Goal: Check status: Check status

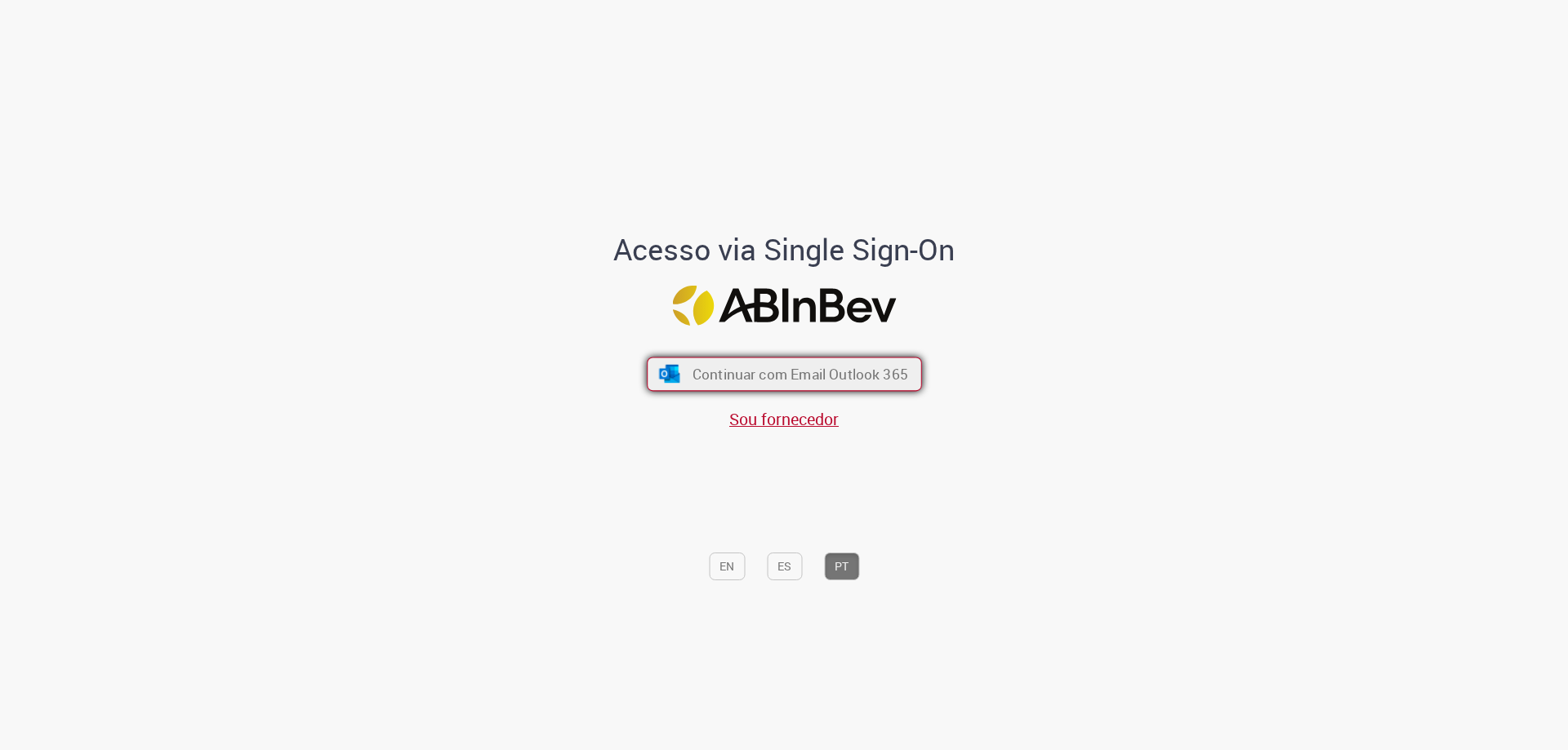
click at [877, 380] on span "Continuar com Email Outlook 365" at bounding box center [799, 374] width 216 height 19
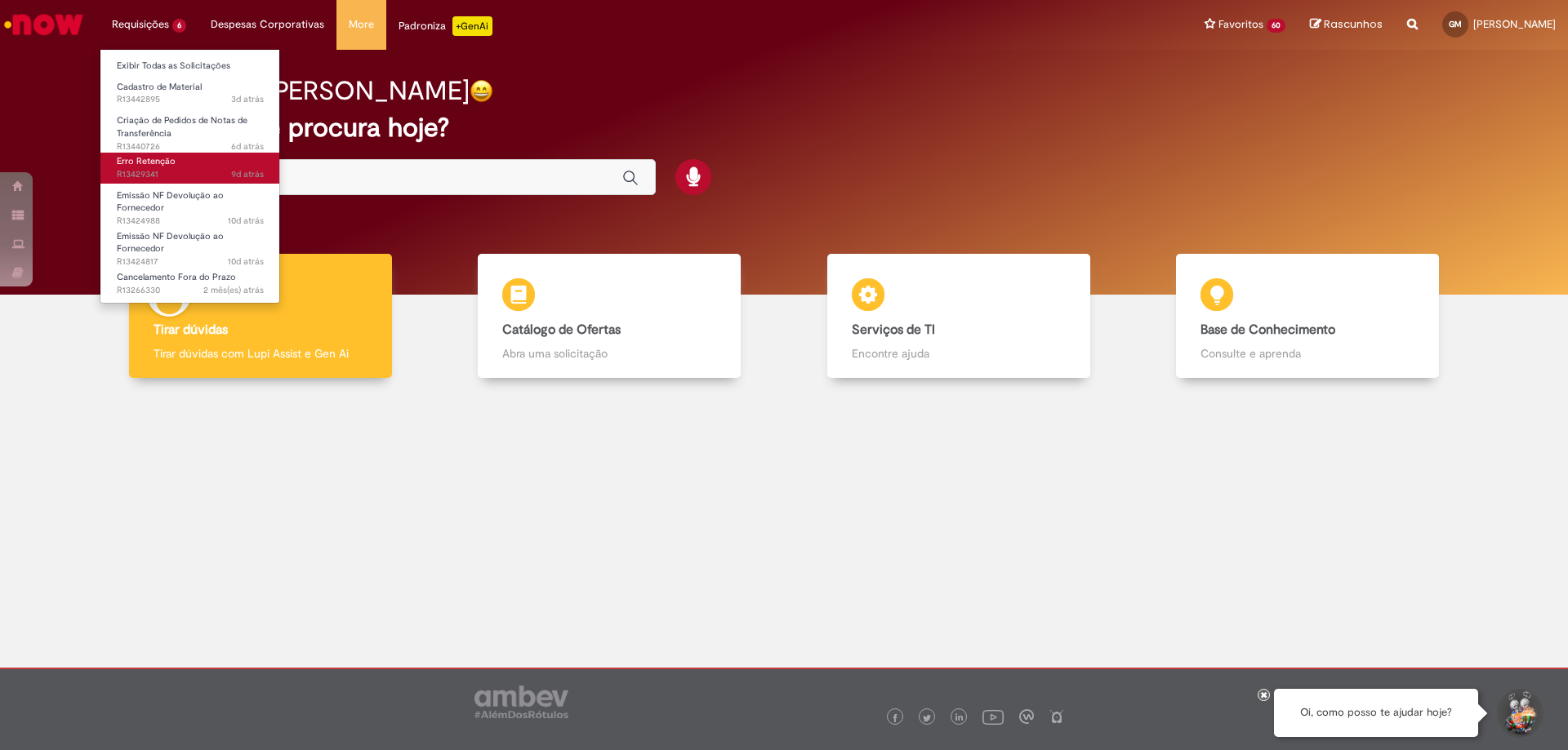
click at [183, 170] on span "9d atrás 9 dias atrás R13429341" at bounding box center [190, 174] width 147 height 13
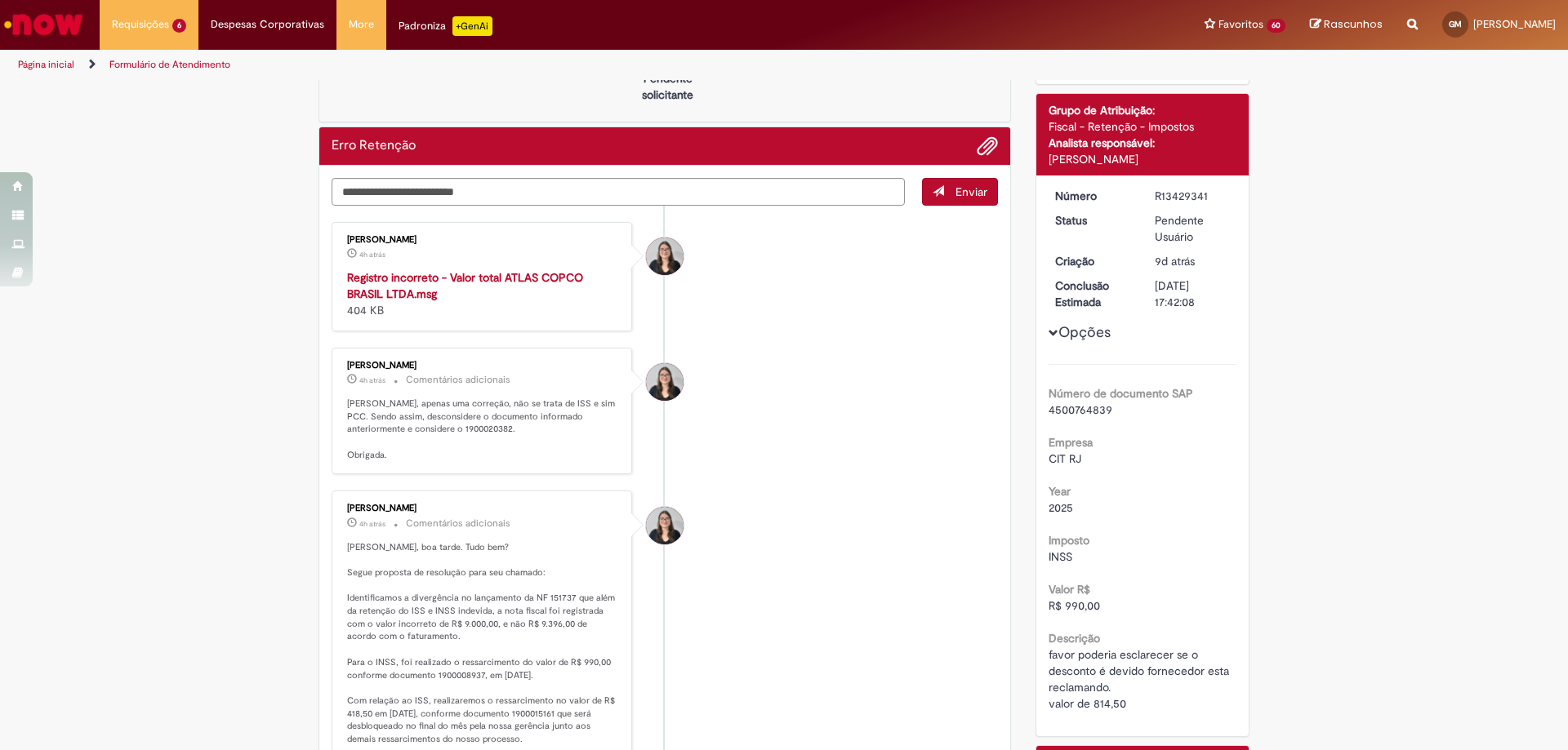
scroll to position [245, 0]
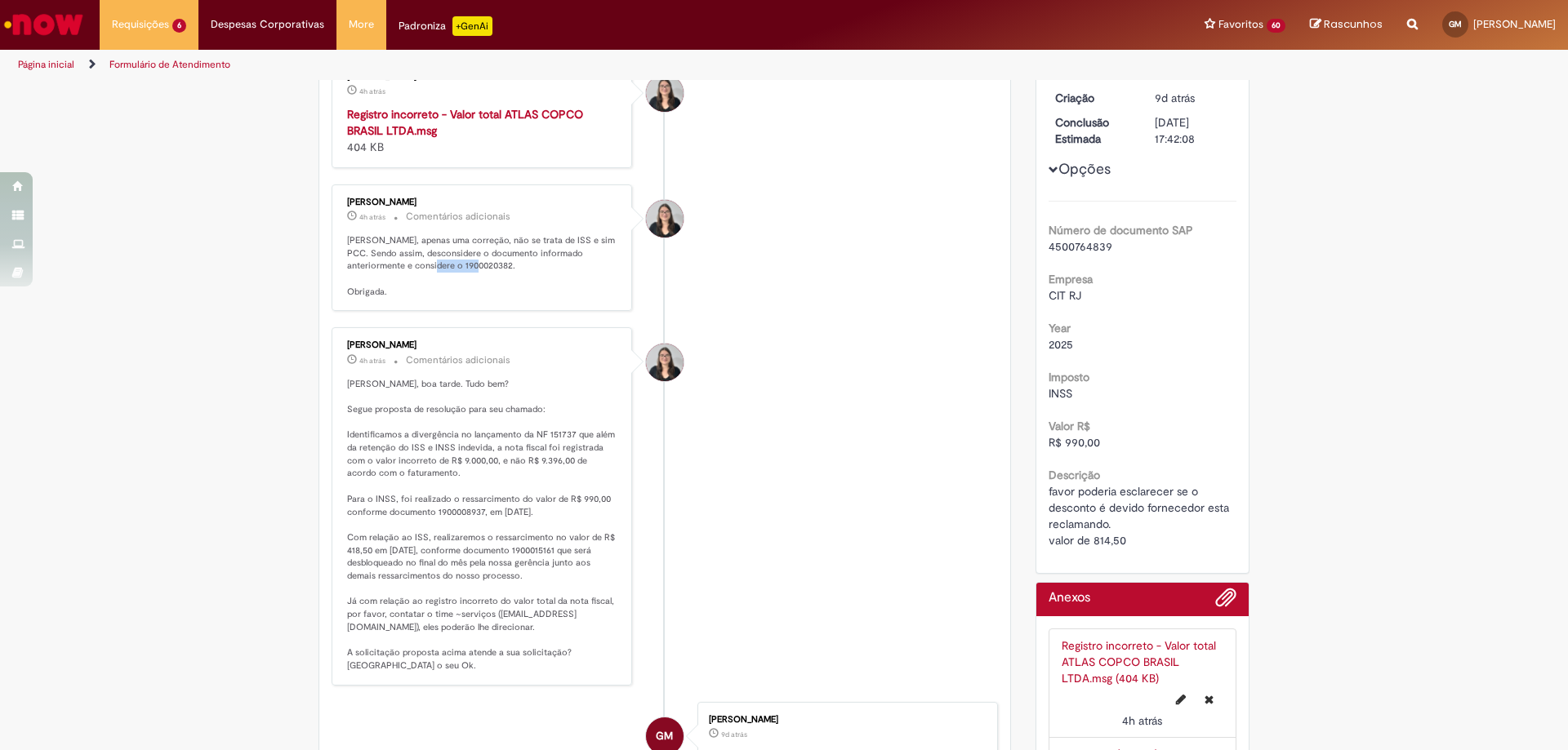
drag, startPoint x: 397, startPoint y: 268, endPoint x: 440, endPoint y: 263, distance: 43.3
click at [440, 263] on p "[PERSON_NAME], apenas uma correção, não se trata de ISS e sim PCC. Sendo assim,…" at bounding box center [482, 267] width 271 height 64
click at [744, 346] on li "[PERSON_NAME] 4h atrás 4 horas atrás Comentários adicionais" at bounding box center [665, 506] width 667 height 358
drag, startPoint x: 397, startPoint y: 265, endPoint x: 445, endPoint y: 263, distance: 48.0
click at [445, 263] on p "[PERSON_NAME], apenas uma correção, não se trata de ISS e sim PCC. Sendo assim,…" at bounding box center [482, 267] width 271 height 64
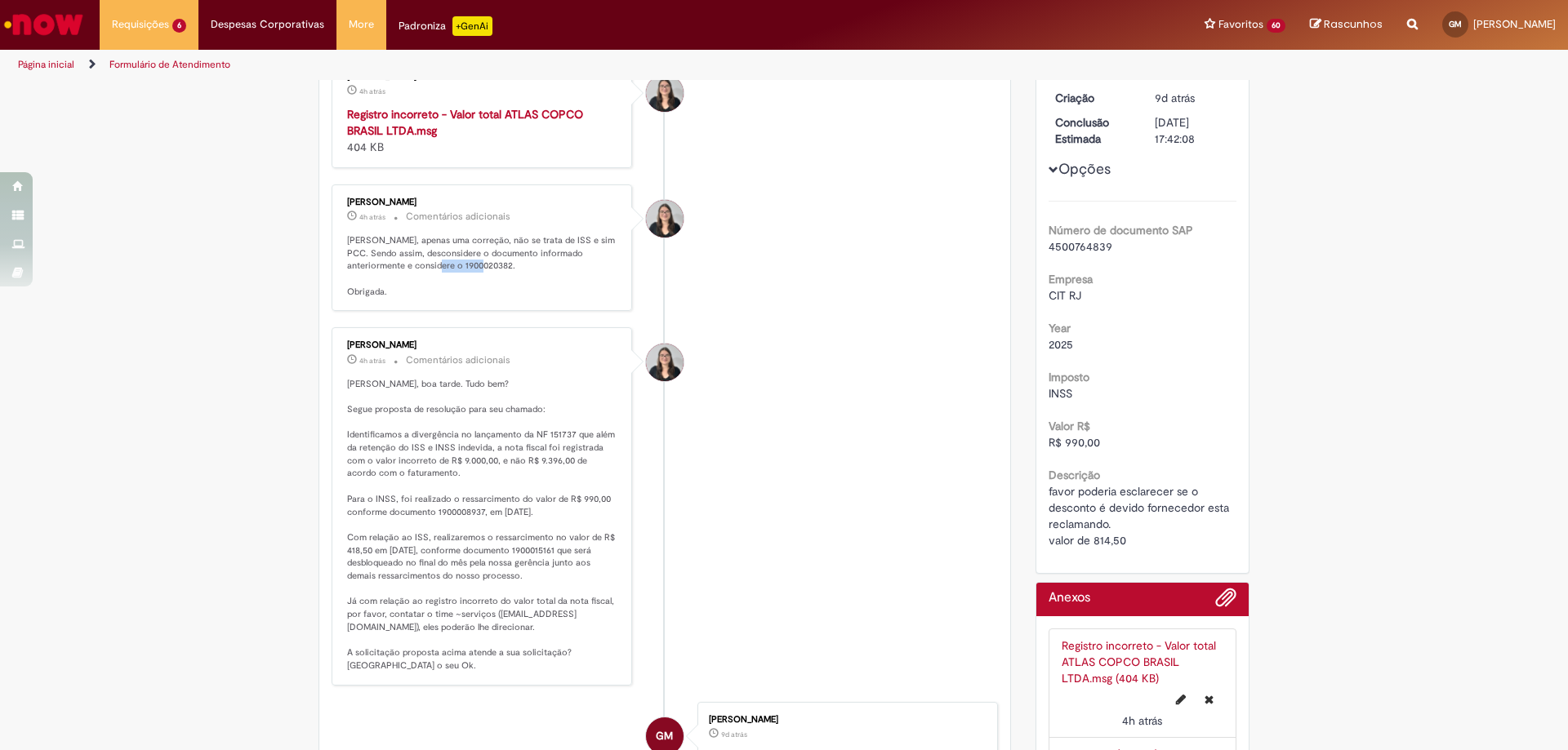
copy p "1900020382"
click at [471, 114] on strong "Registro incorreto - Valor total ATLAS COPCO BRASIL LTDA.msg" at bounding box center [465, 122] width 236 height 31
click at [905, 347] on li "[PERSON_NAME] 4h atrás 4 horas atrás Comentários adicionais" at bounding box center [665, 506] width 667 height 358
drag, startPoint x: 430, startPoint y: 512, endPoint x: 477, endPoint y: 513, distance: 47.0
click at [477, 513] on p "[PERSON_NAME], boa tarde. Tudo bem? Segue proposta de resolução para seu chamad…" at bounding box center [482, 526] width 271 height 295
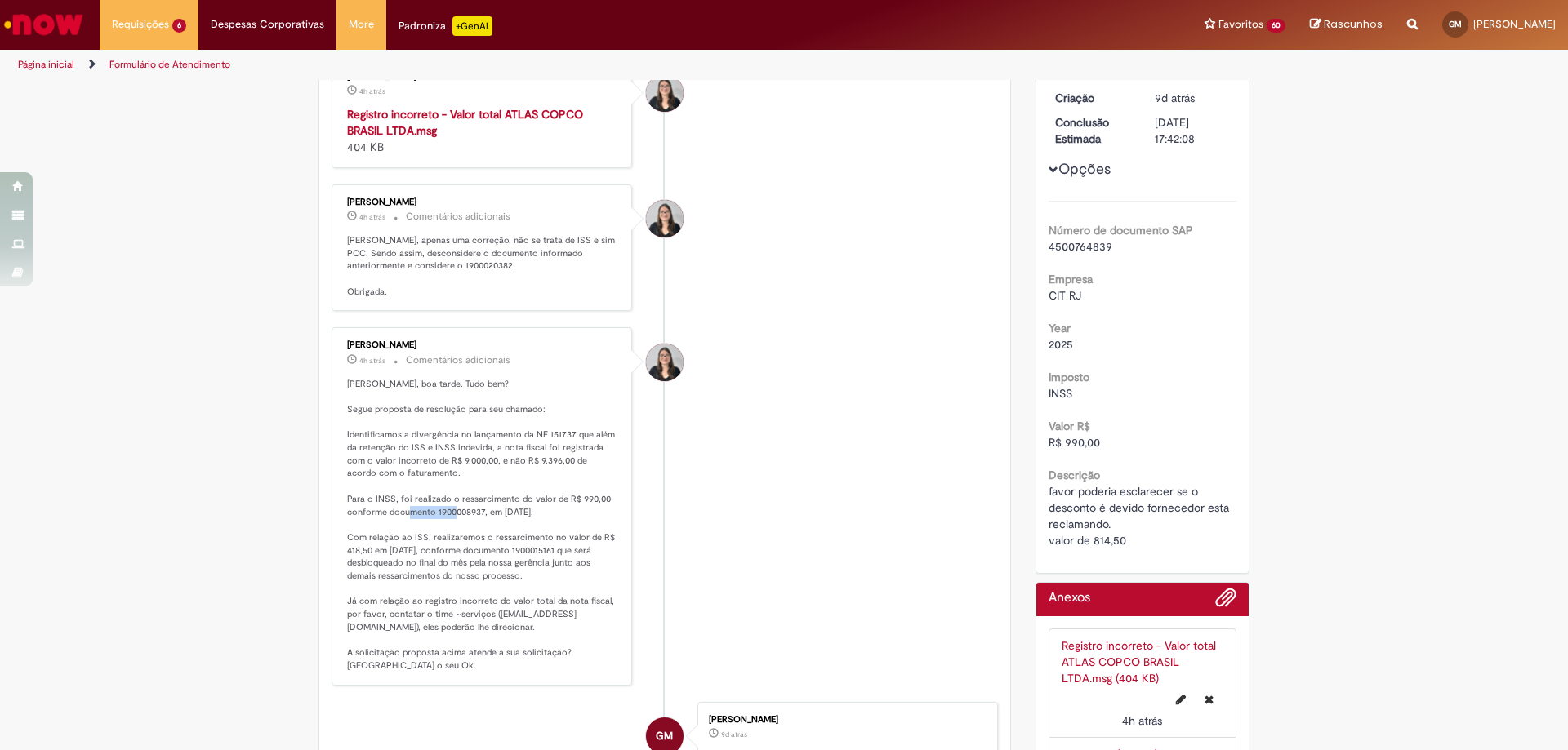
copy p "1900008937"
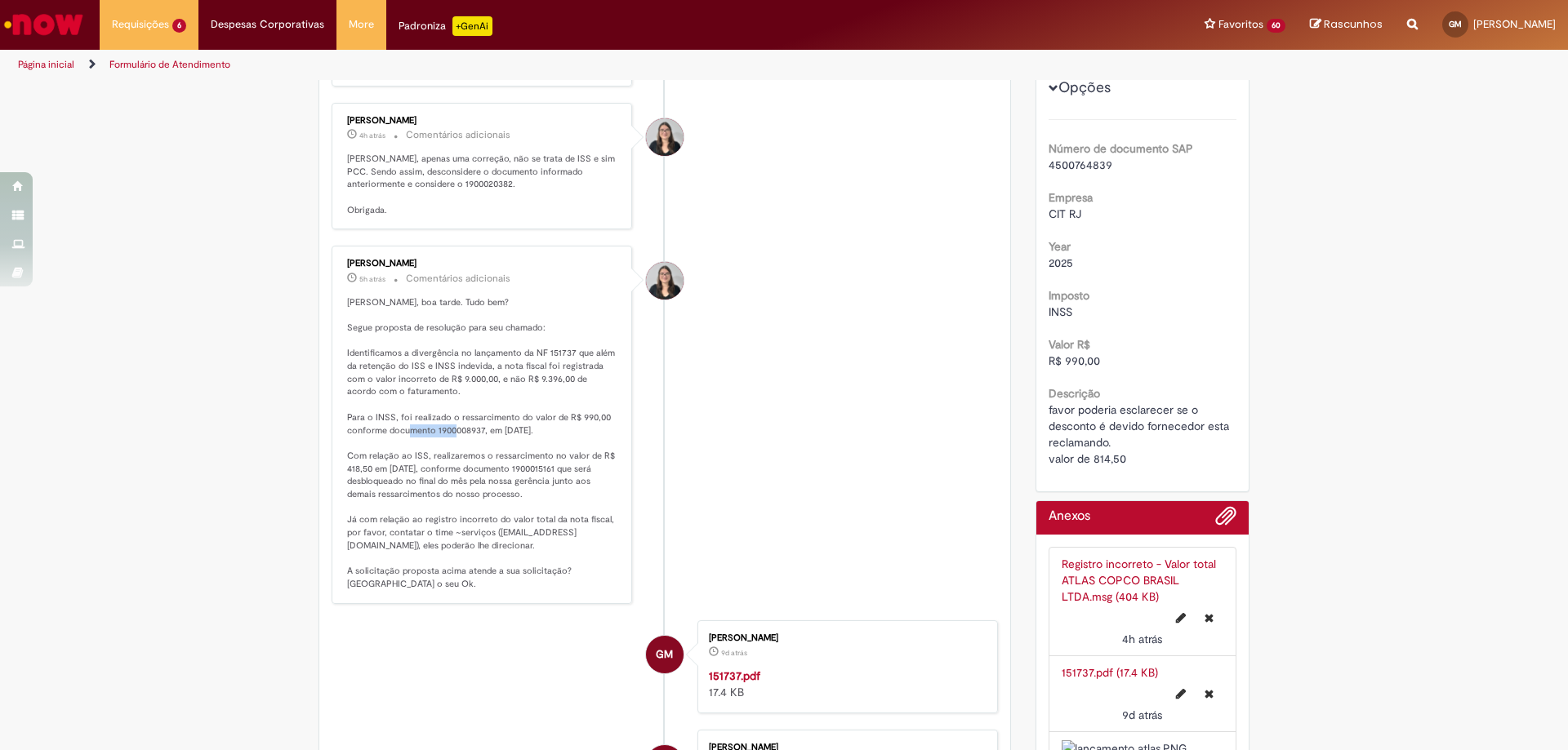
scroll to position [163, 0]
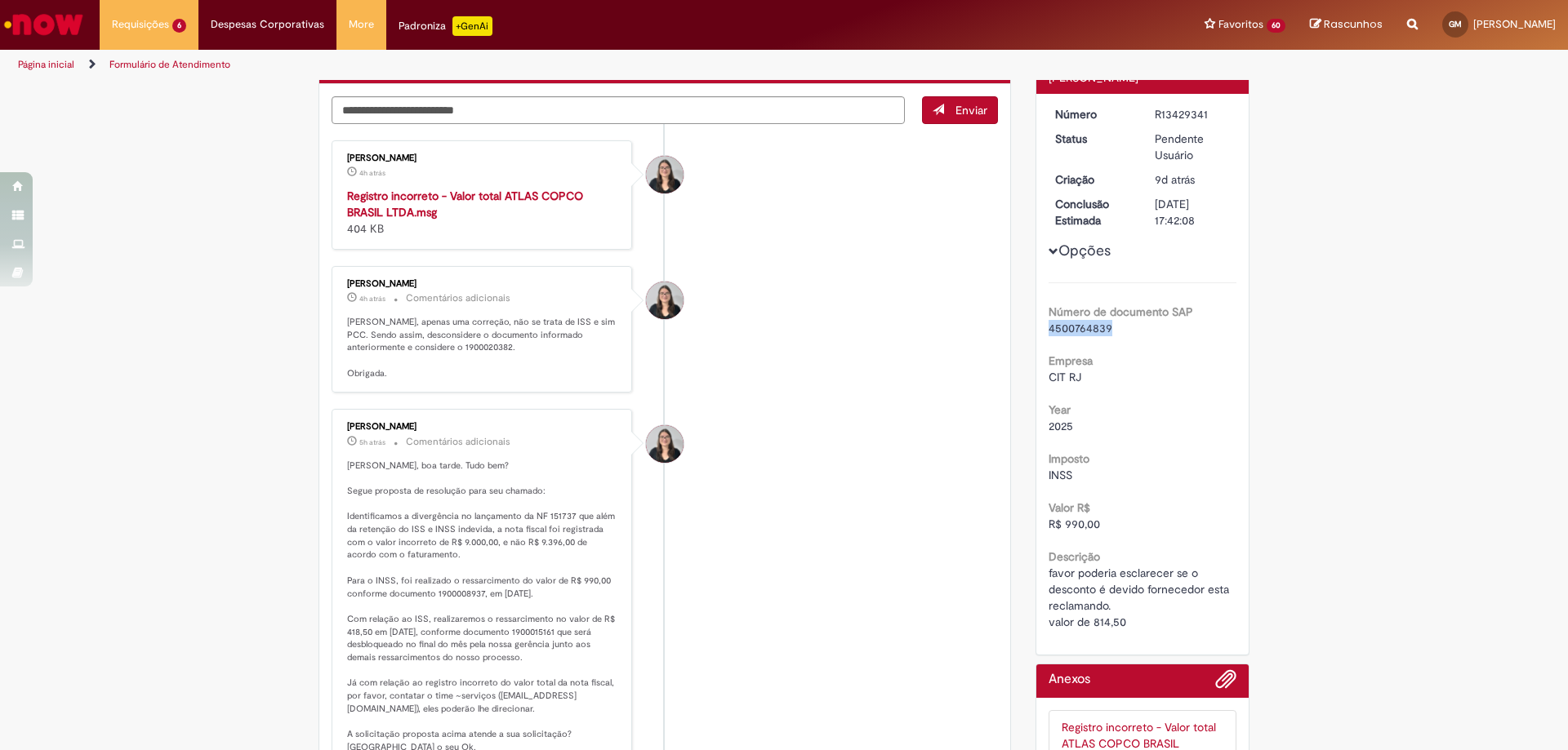
drag, startPoint x: 1041, startPoint y: 332, endPoint x: 1106, endPoint y: 335, distance: 65.1
click at [1106, 335] on div "Número R13429341 Status Pendente Usuário Criação 9d atrás 9 dias atrás Conclusã…" at bounding box center [1142, 375] width 213 height 561
copy span "4500764839"
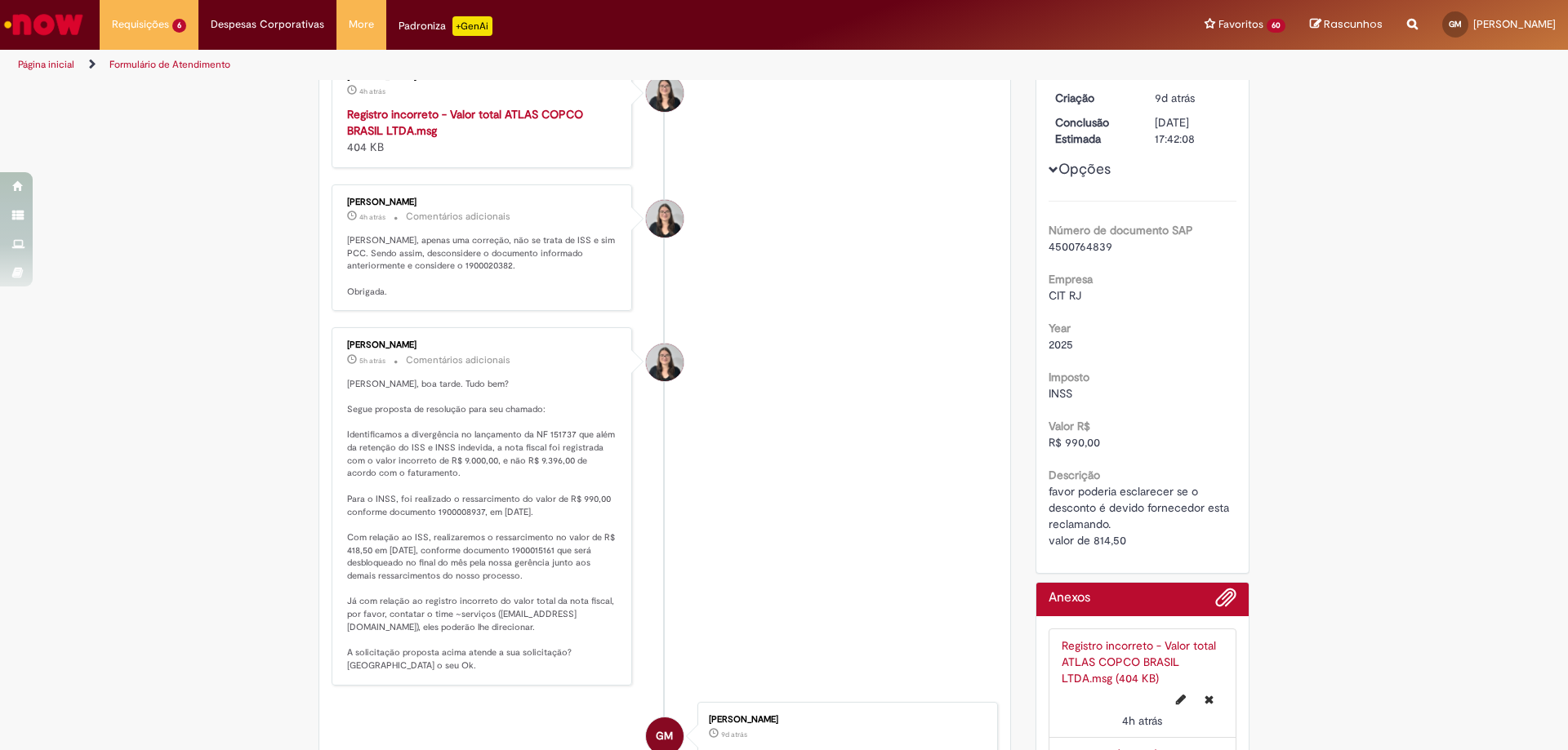
drag, startPoint x: 822, startPoint y: 133, endPoint x: 880, endPoint y: 44, distance: 106.2
click at [829, 124] on li "[PERSON_NAME] 4h atrás 4 horas atrás Registro incorreto - Valor total ATLAS COP…" at bounding box center [665, 113] width 667 height 109
drag, startPoint x: 397, startPoint y: 267, endPoint x: 445, endPoint y: 266, distance: 48.0
click at [445, 266] on p "[PERSON_NAME], apenas uma correção, não se trata de ISS e sim PCC. Sendo assim,…" at bounding box center [482, 267] width 271 height 64
copy p "1900020382"
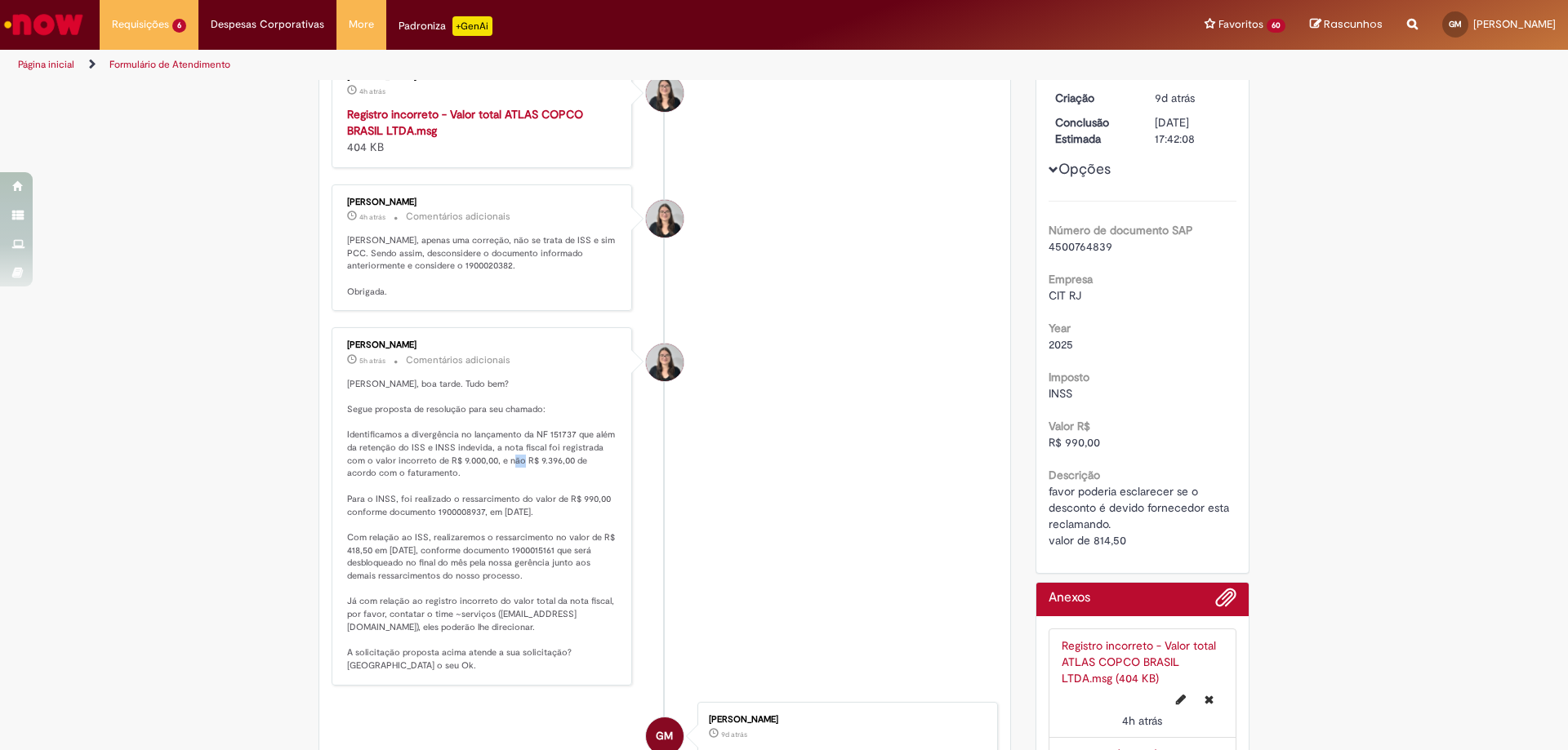
drag, startPoint x: 512, startPoint y: 459, endPoint x: 521, endPoint y: 463, distance: 9.8
click at [521, 463] on p "[PERSON_NAME], boa tarde. Tudo bem? Segue proposta de resolução para seu chamad…" at bounding box center [482, 526] width 271 height 295
drag, startPoint x: 410, startPoint y: 462, endPoint x: 546, endPoint y: 460, distance: 136.0
click at [546, 460] on p "[PERSON_NAME], boa tarde. Tudo bem? Segue proposta de resolução para seu chamad…" at bounding box center [482, 526] width 271 height 295
copy p "de R$ 9.000,00, e não R$ 9.396,00"
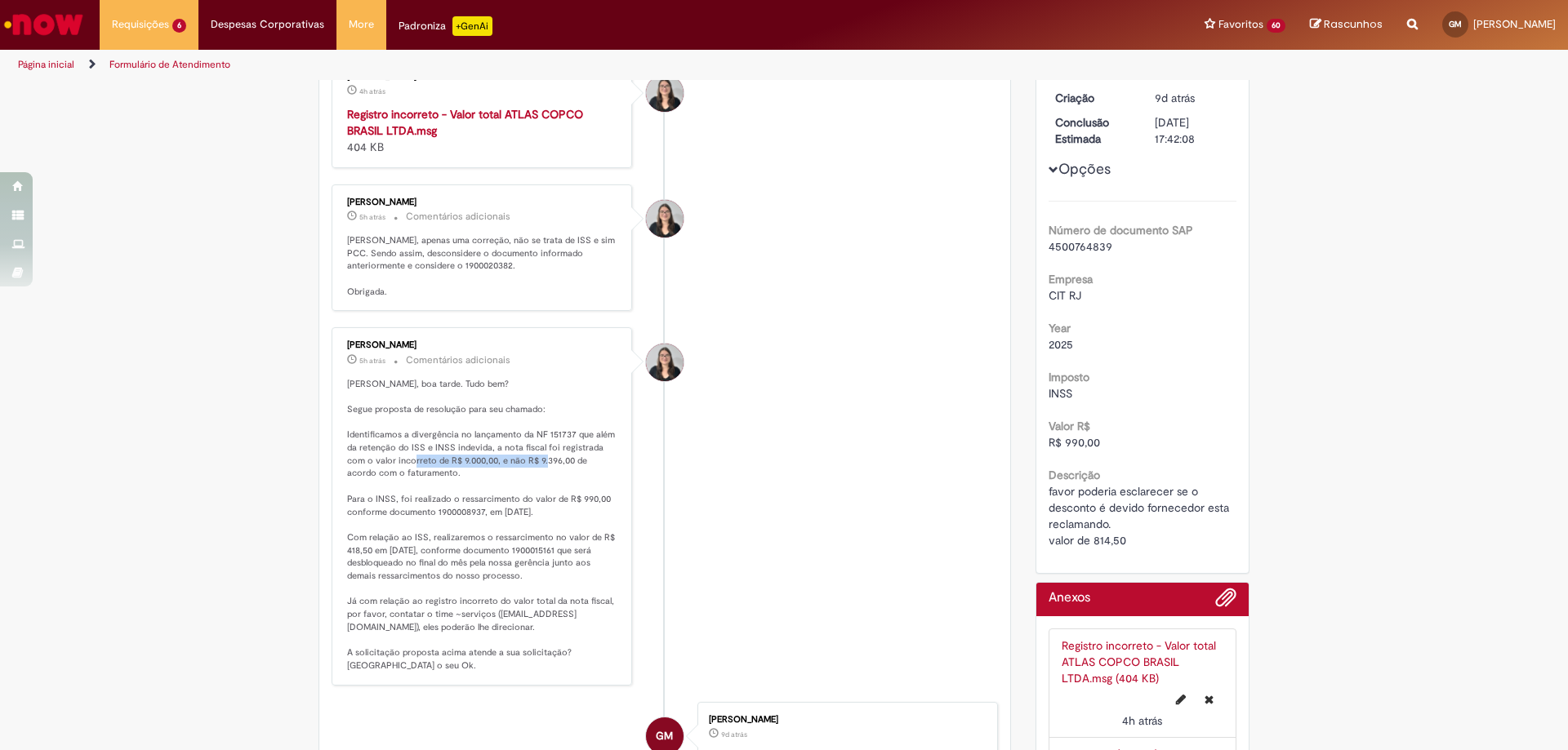
scroll to position [0, 0]
